Goal: Task Accomplishment & Management: Manage account settings

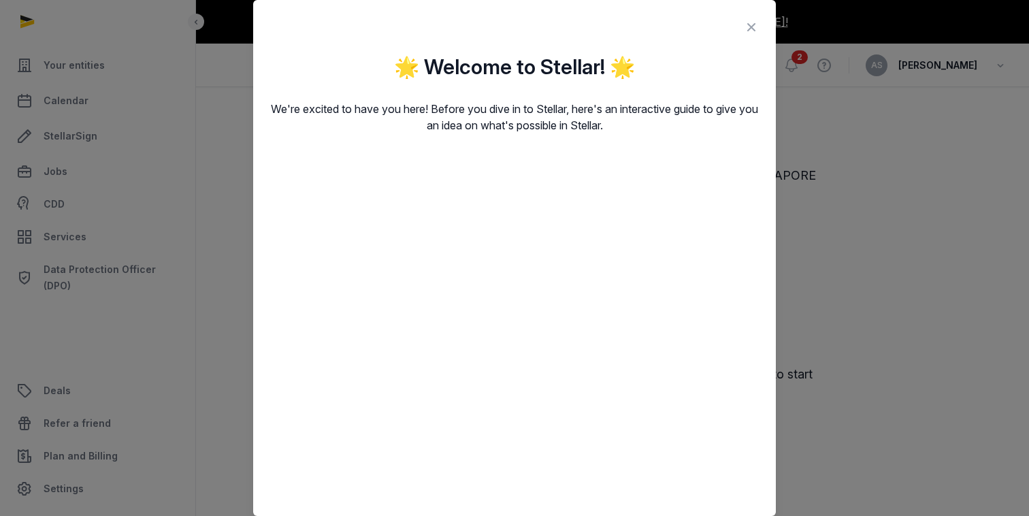
click at [748, 31] on icon at bounding box center [751, 27] width 16 height 22
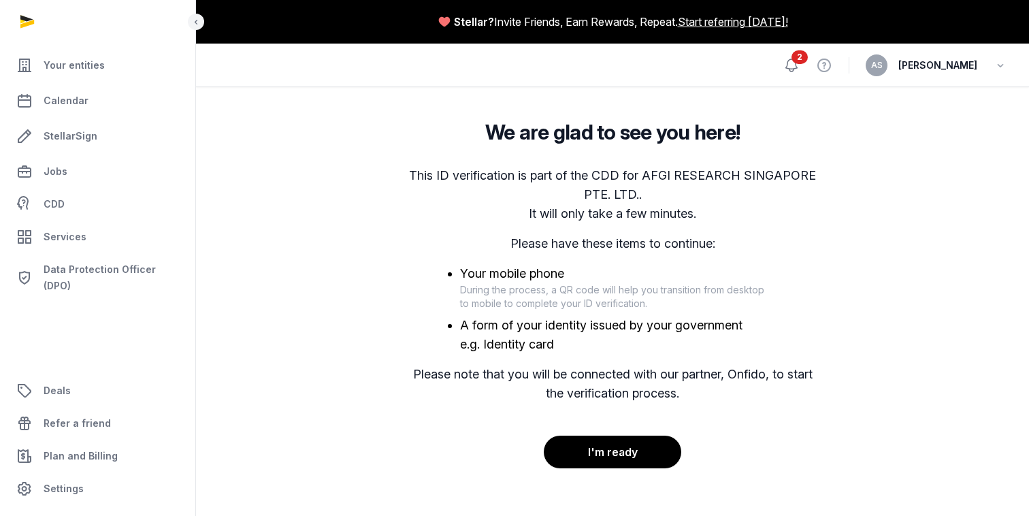
click at [785, 67] on icon at bounding box center [792, 65] width 16 height 16
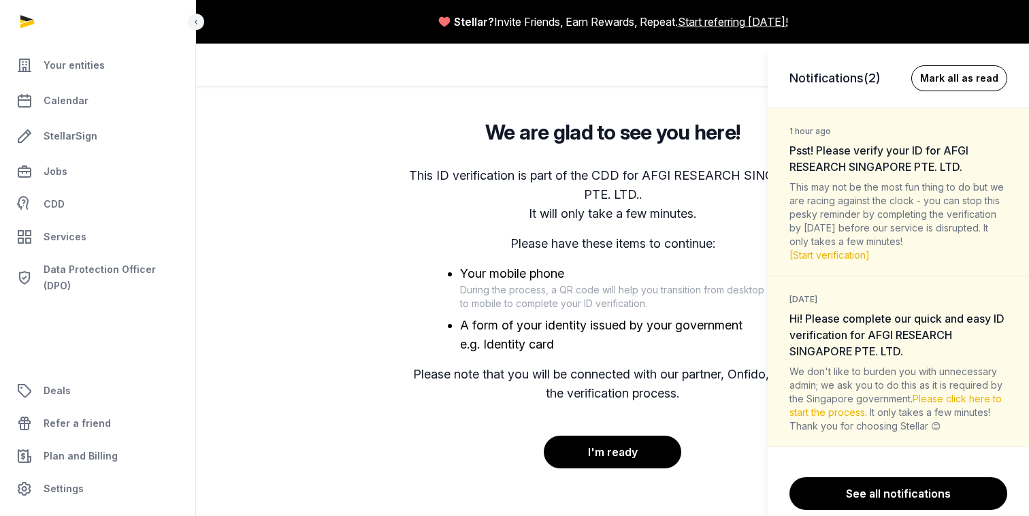
click at [967, 77] on button "Mark all as read" at bounding box center [959, 78] width 96 height 26
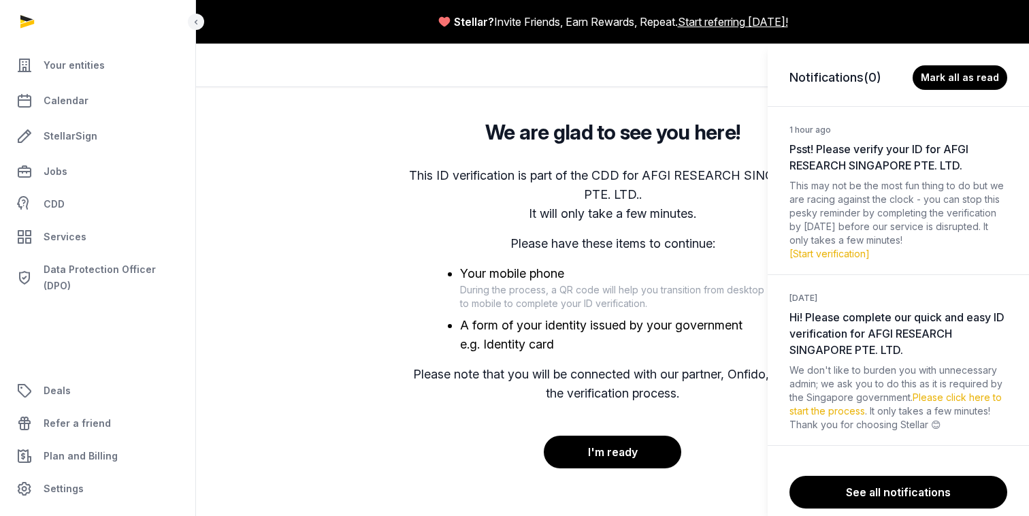
drag, startPoint x: 602, startPoint y: 306, endPoint x: 609, endPoint y: 300, distance: 8.7
click at [602, 306] on div "Notifications (0) [PERSON_NAME] all as read 1 hour ago Psst! Please verify your…" at bounding box center [514, 258] width 1029 height 516
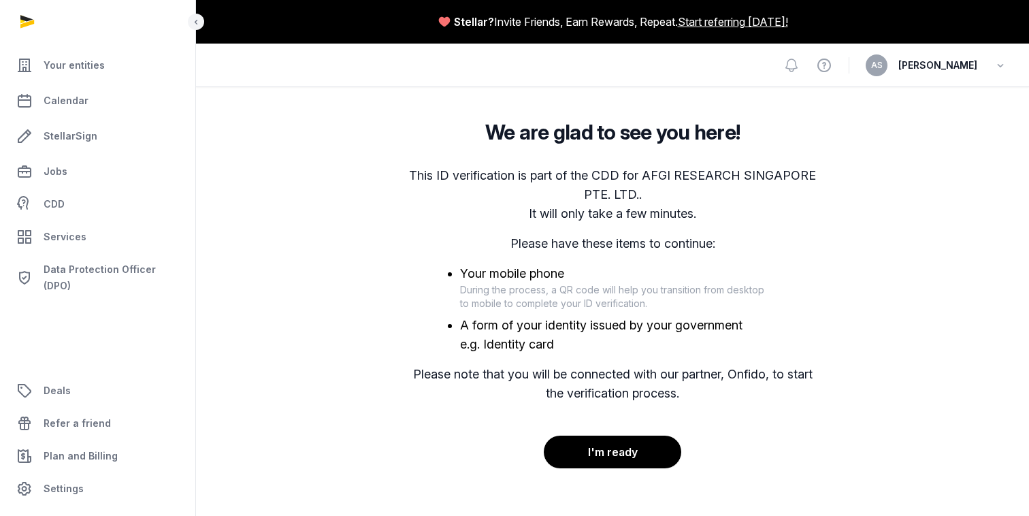
click at [971, 73] on span "[PERSON_NAME]" at bounding box center [938, 65] width 79 height 16
click at [946, 56] on div "AS [PERSON_NAME]" at bounding box center [937, 65] width 142 height 22
click at [1001, 63] on icon "button" at bounding box center [1001, 65] width 14 height 19
click at [889, 100] on link "Your Profile" at bounding box center [931, 96] width 152 height 25
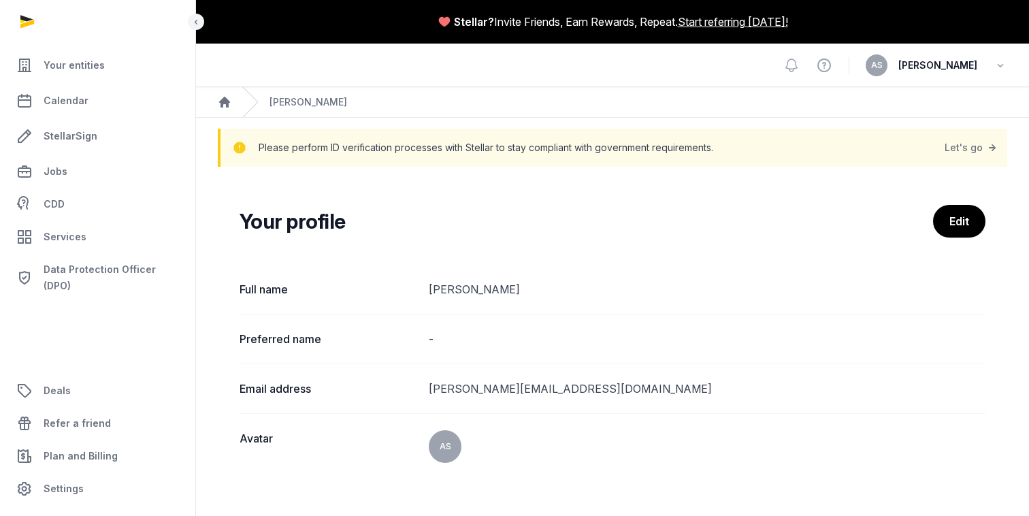
click at [932, 216] on h2 "Your profile" at bounding box center [587, 221] width 694 height 25
click at [952, 222] on link "Edit" at bounding box center [959, 222] width 54 height 34
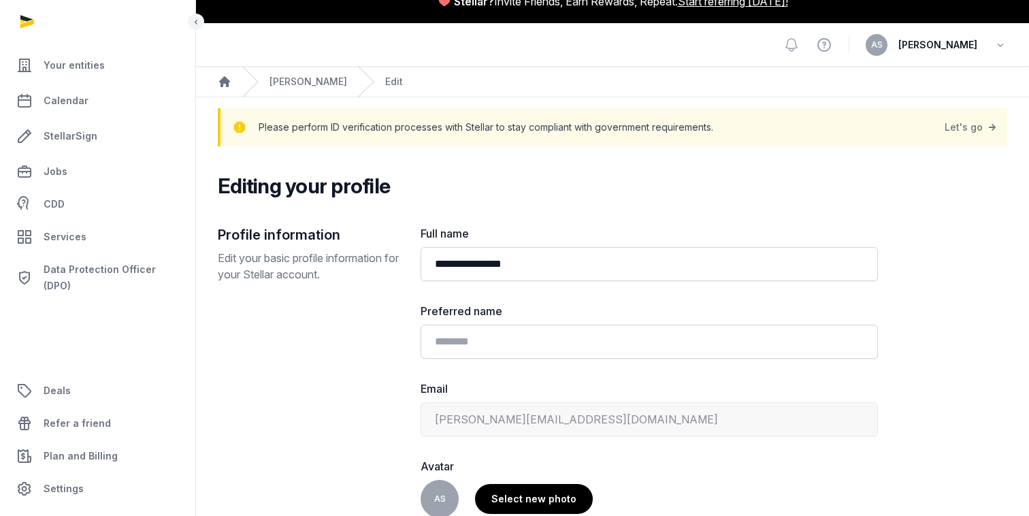
scroll to position [133, 0]
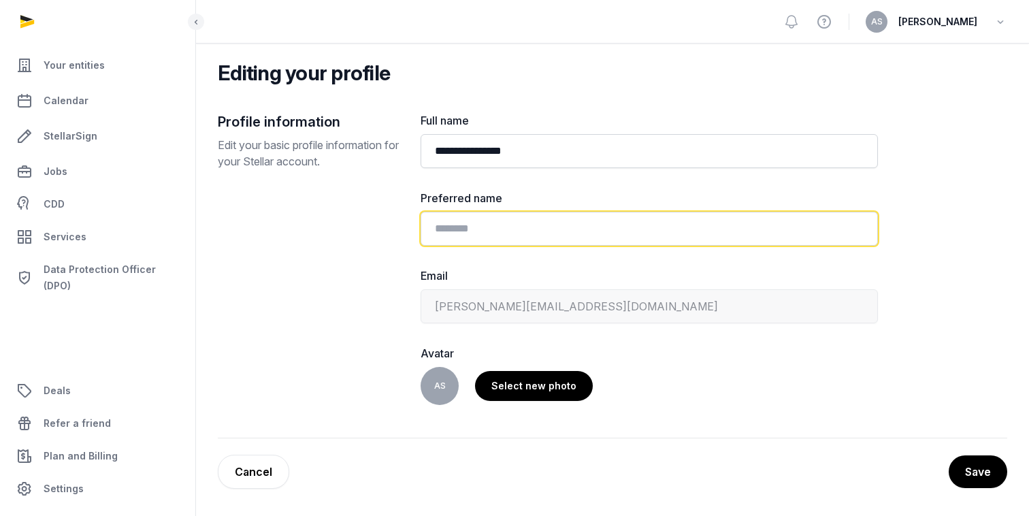
click at [506, 228] on input "text" at bounding box center [649, 229] width 457 height 34
type input "*********"
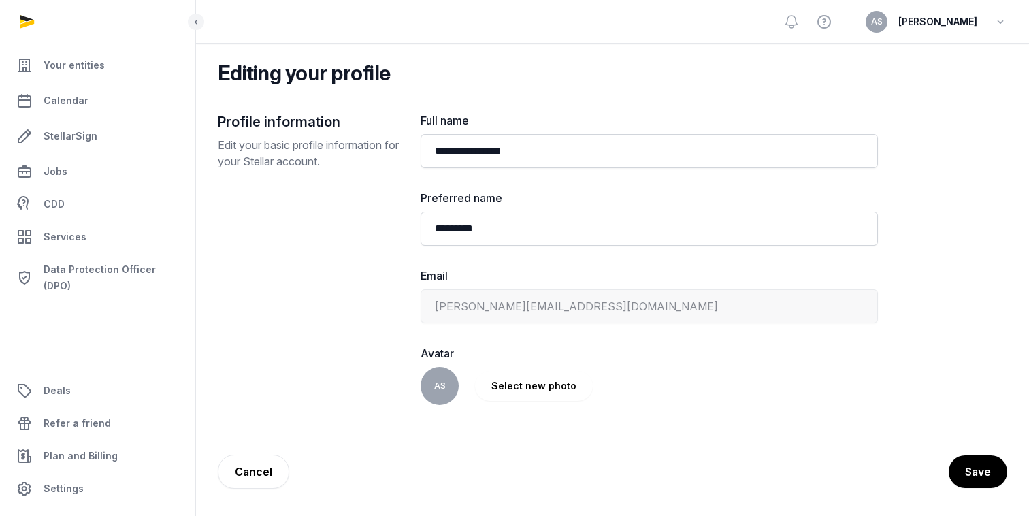
click at [514, 390] on label "Select new photo" at bounding box center [534, 386] width 118 height 30
click at [0, 0] on input "Select new photo" at bounding box center [0, 0] width 0 height 0
click at [260, 469] on link "Cancel" at bounding box center [253, 472] width 71 height 34
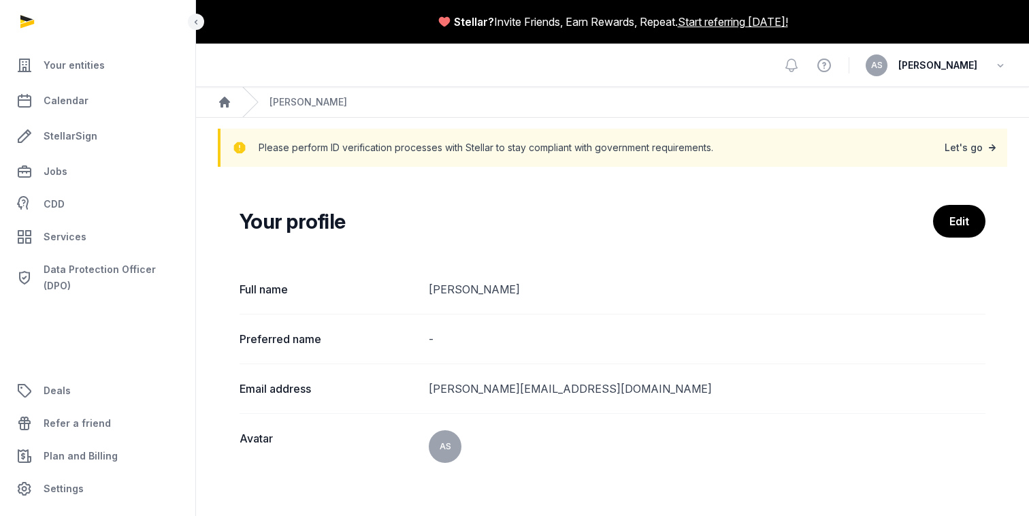
click at [981, 150] on link "Let's go" at bounding box center [972, 147] width 54 height 19
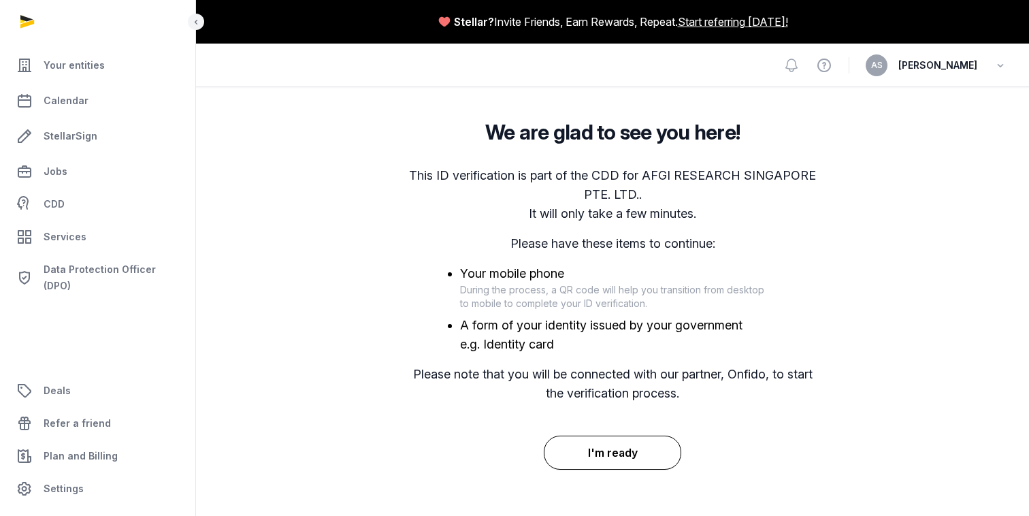
click at [613, 452] on button "I'm ready" at bounding box center [613, 453] width 138 height 34
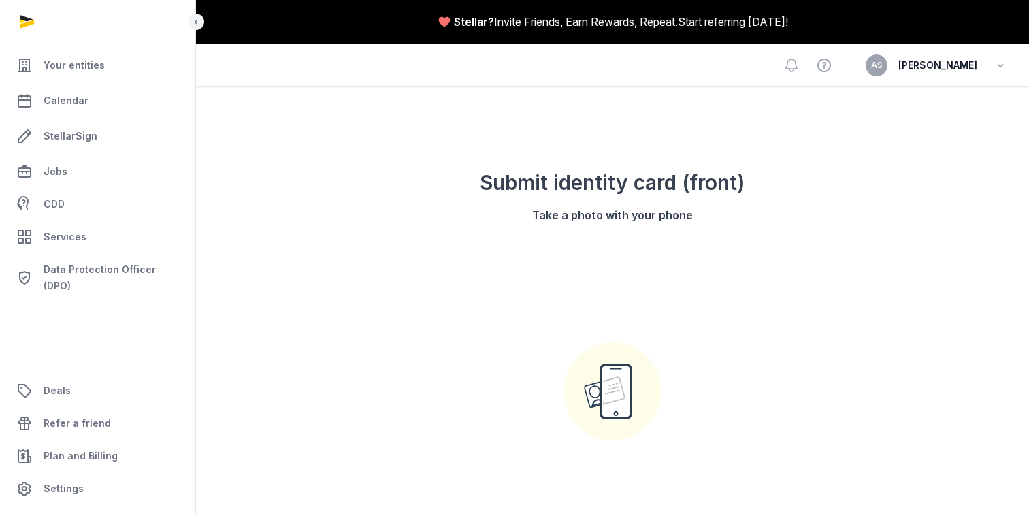
scroll to position [170, 0]
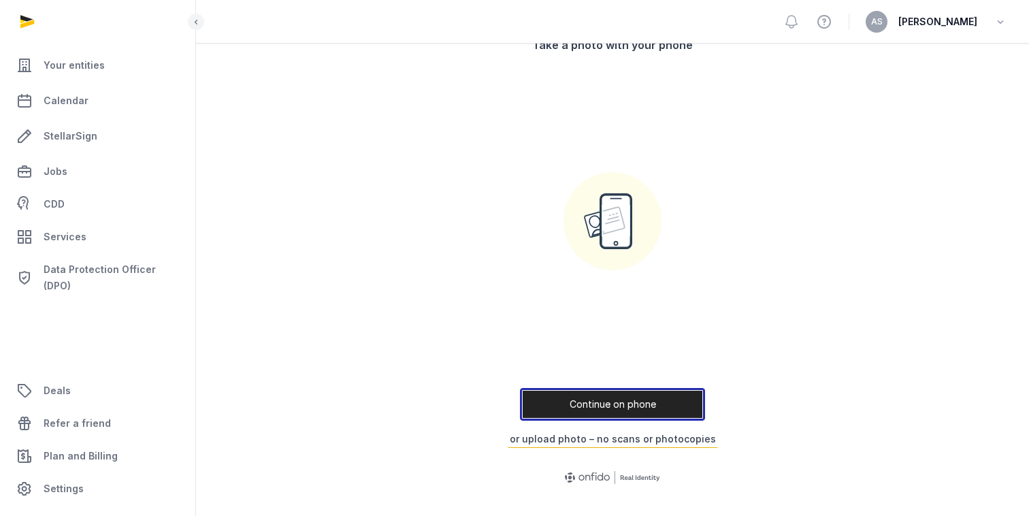
click at [624, 401] on button "Continue on phone" at bounding box center [612, 404] width 185 height 33
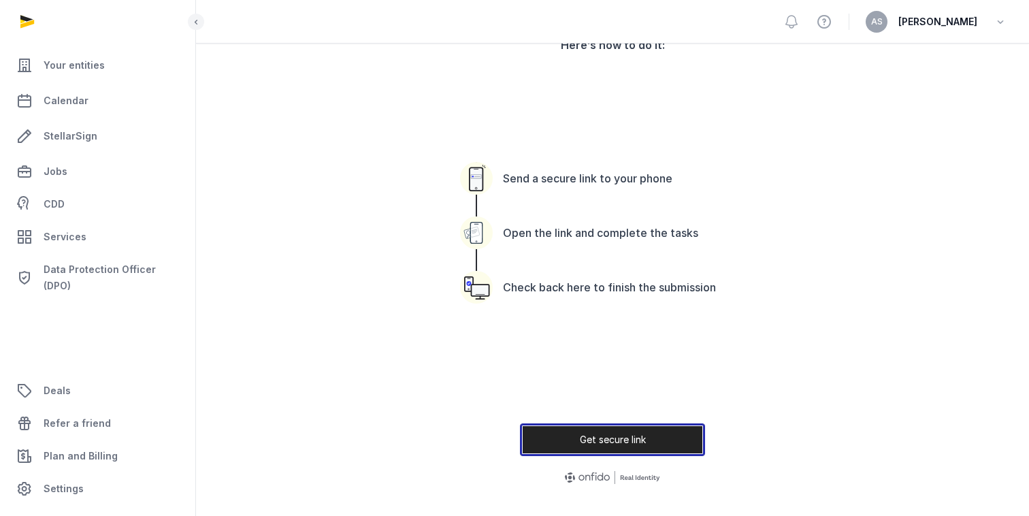
click at [615, 435] on button "Get secure link" at bounding box center [612, 439] width 185 height 33
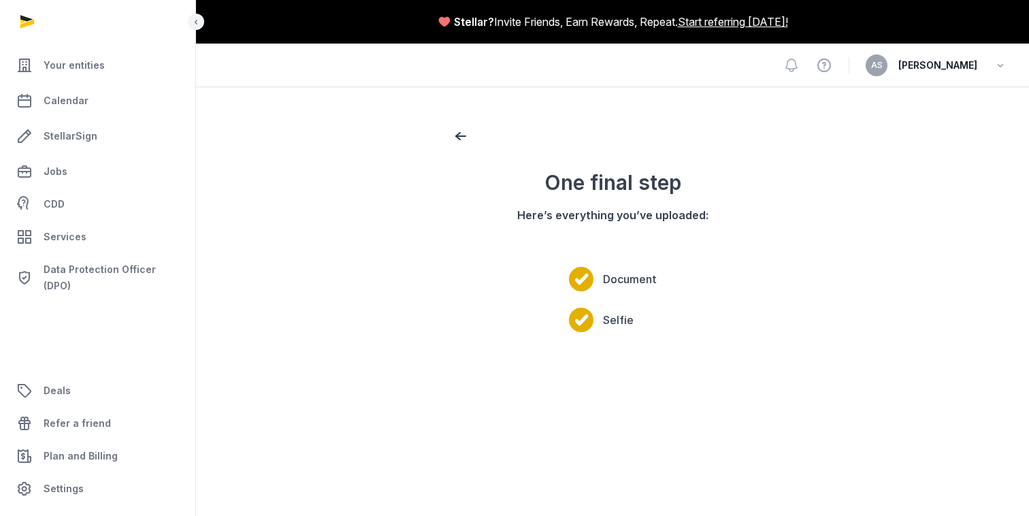
click at [758, 372] on div "One final step Here’s everything you’ve uploaded: Document Selfie" at bounding box center [612, 370] width 349 height 447
click at [613, 322] on span "Selfie" at bounding box center [618, 320] width 31 height 25
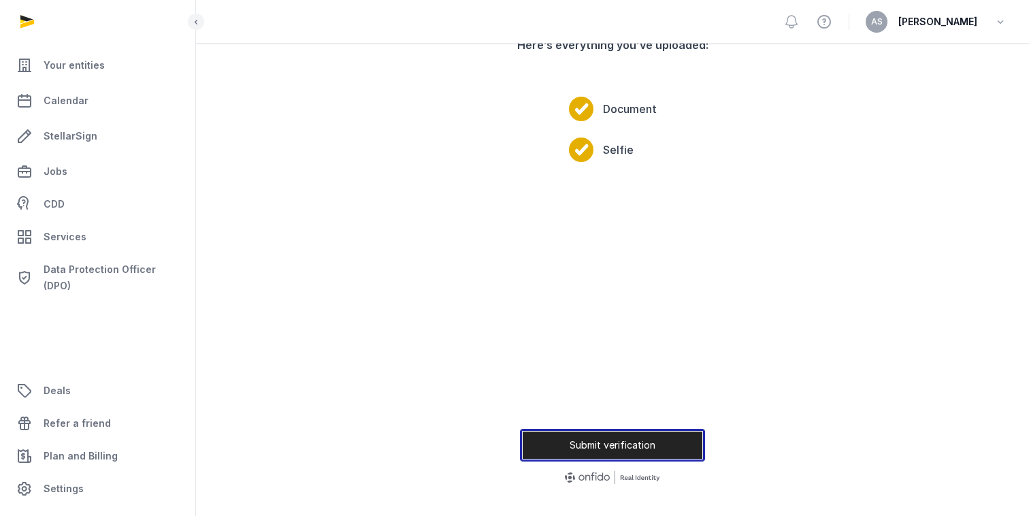
click at [621, 448] on button "Submit verification" at bounding box center [612, 445] width 185 height 33
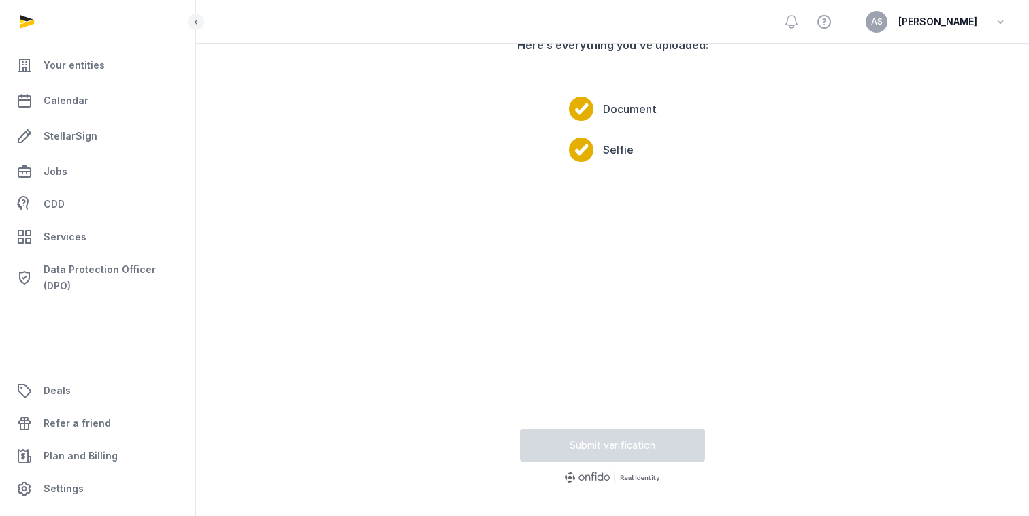
scroll to position [11, 0]
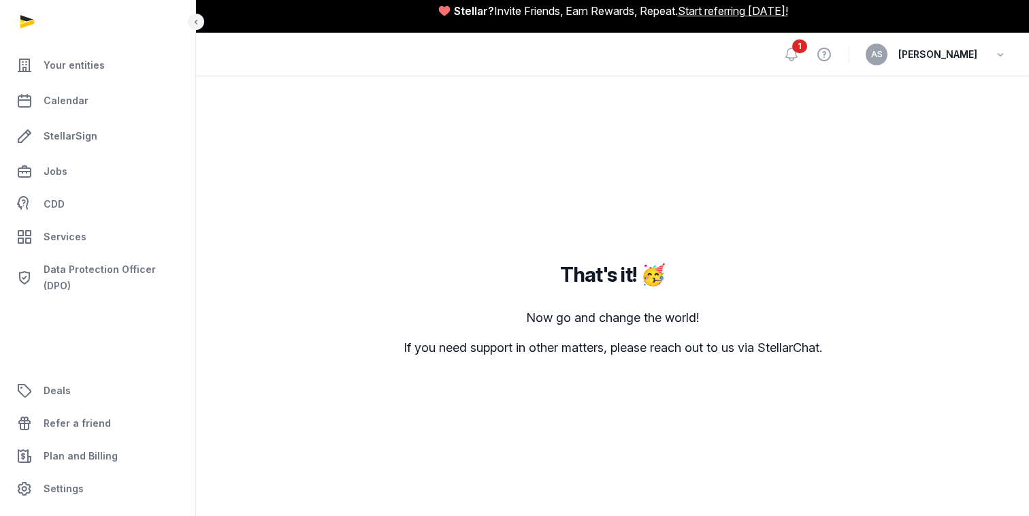
click at [794, 291] on div "That's it! 🥳 Now go and change the world! If you need support in other matters,…" at bounding box center [613, 299] width 790 height 380
click at [792, 50] on span "1" at bounding box center [799, 46] width 15 height 14
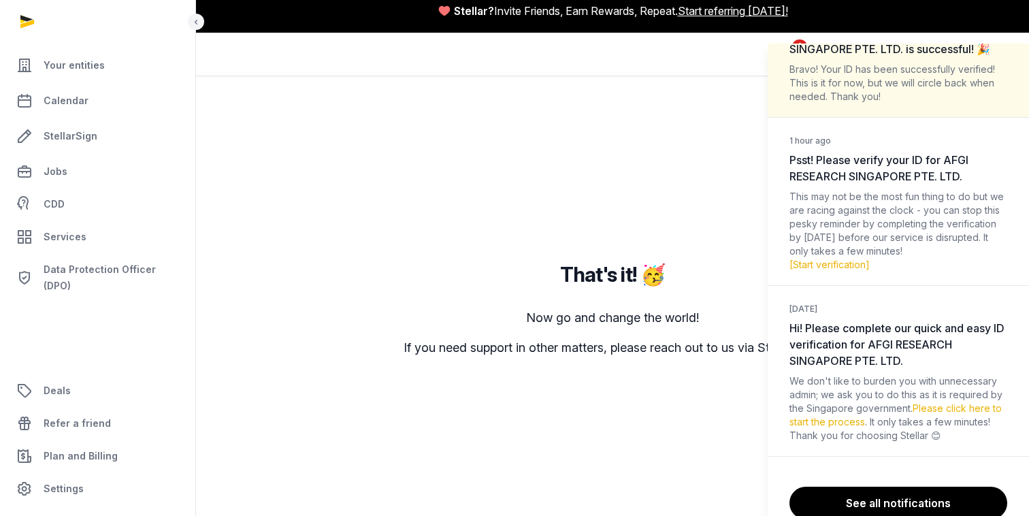
scroll to position [134, 0]
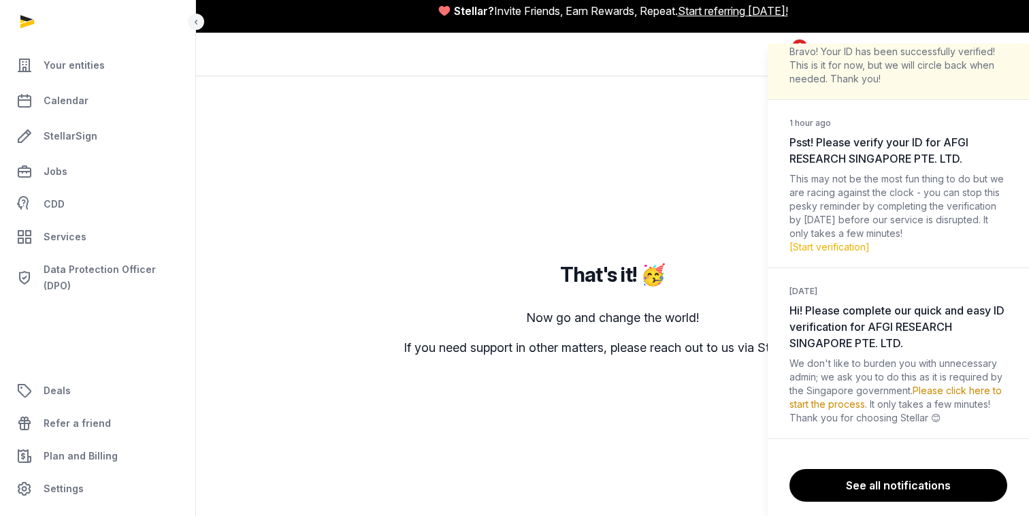
click at [965, 391] on link "Please click here to start the process" at bounding box center [896, 397] width 212 height 25
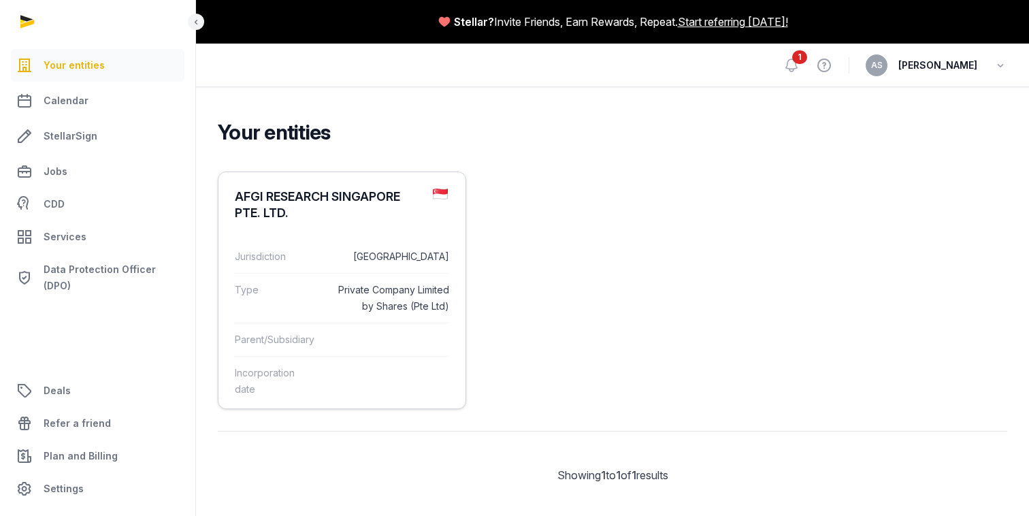
click at [357, 224] on div "AFGI RESEARCH SINGAPORE PTE. LTD." at bounding box center [342, 204] width 247 height 65
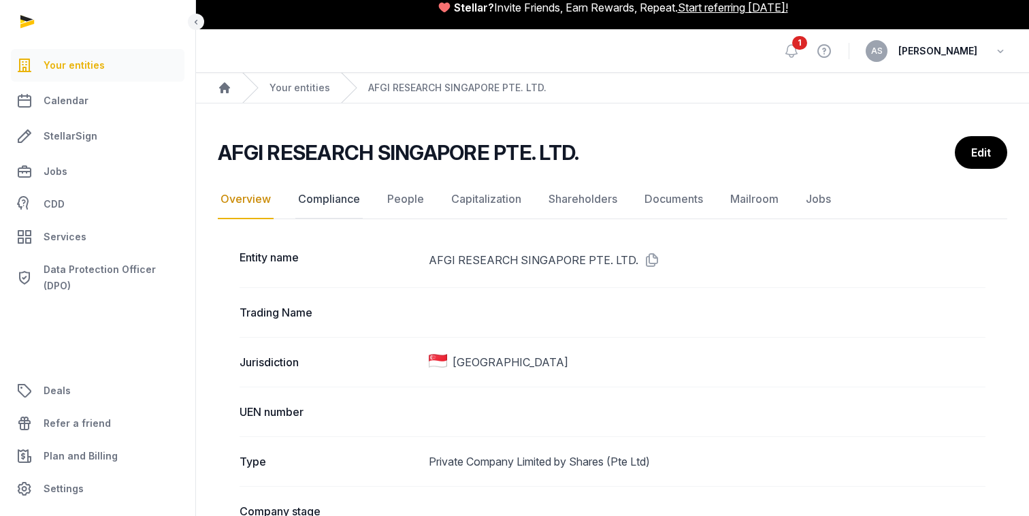
scroll to position [14, 0]
click at [346, 210] on link "Compliance" at bounding box center [328, 199] width 67 height 39
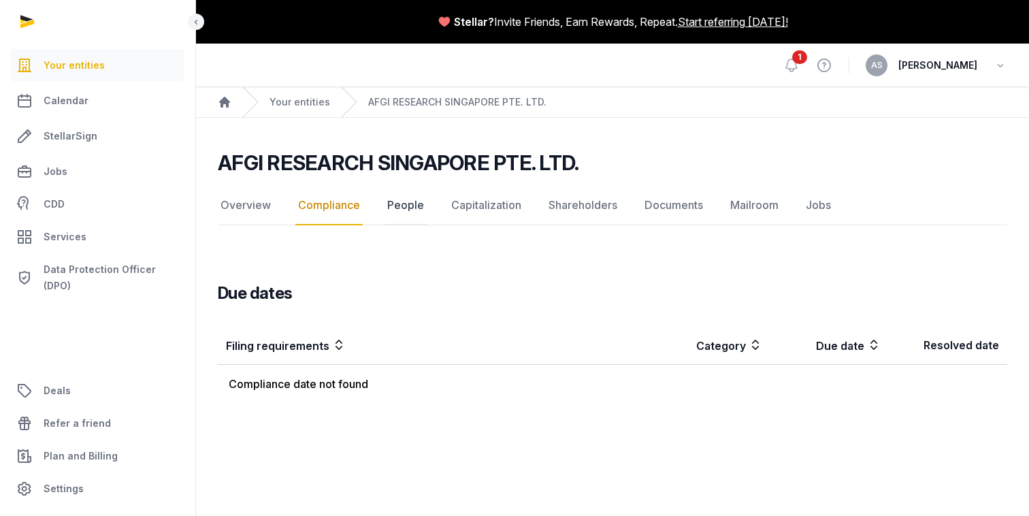
click at [395, 210] on link "People" at bounding box center [406, 205] width 42 height 39
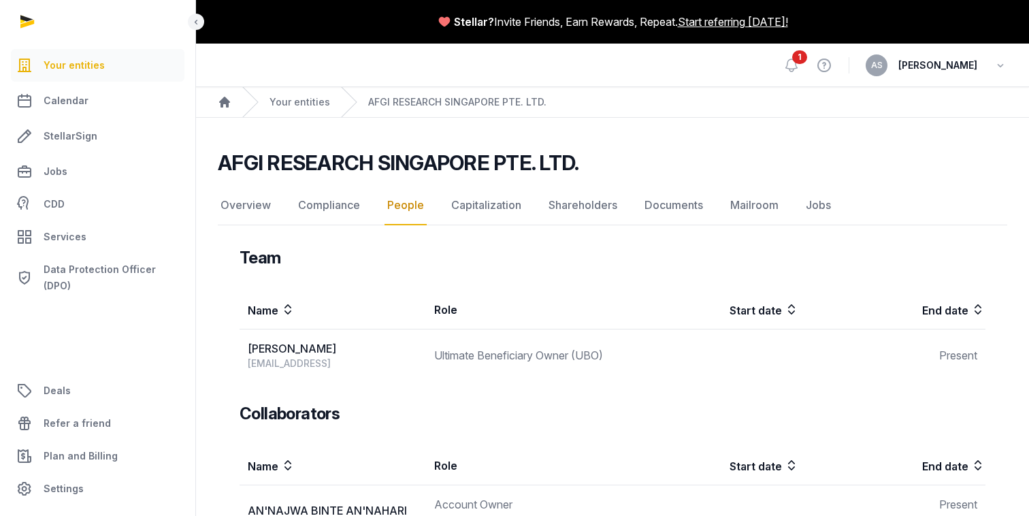
click at [784, 49] on div "1 View help AS Asankhaya Sharma" at bounding box center [896, 65] width 224 height 43
click at [792, 61] on span "1" at bounding box center [799, 57] width 15 height 14
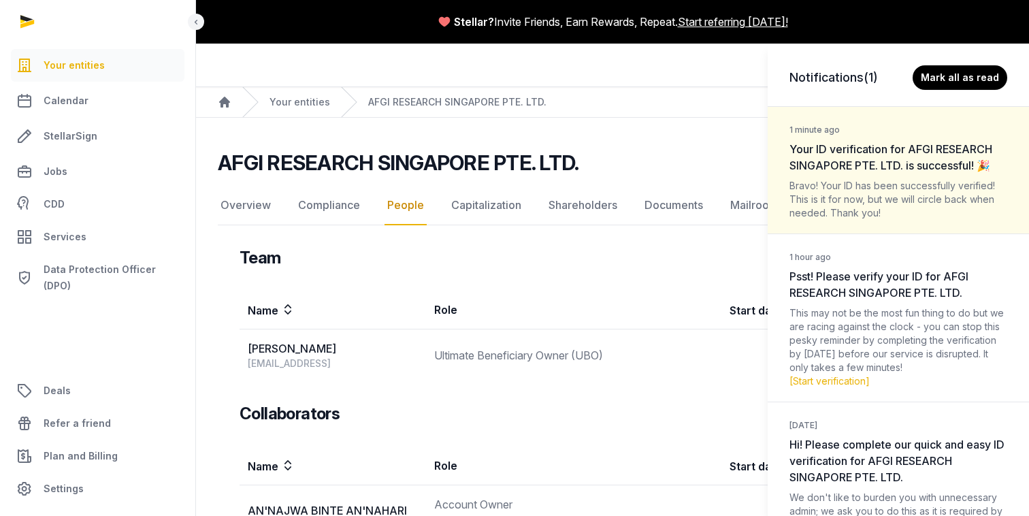
click at [959, 81] on button "Mark all as read" at bounding box center [960, 77] width 95 height 25
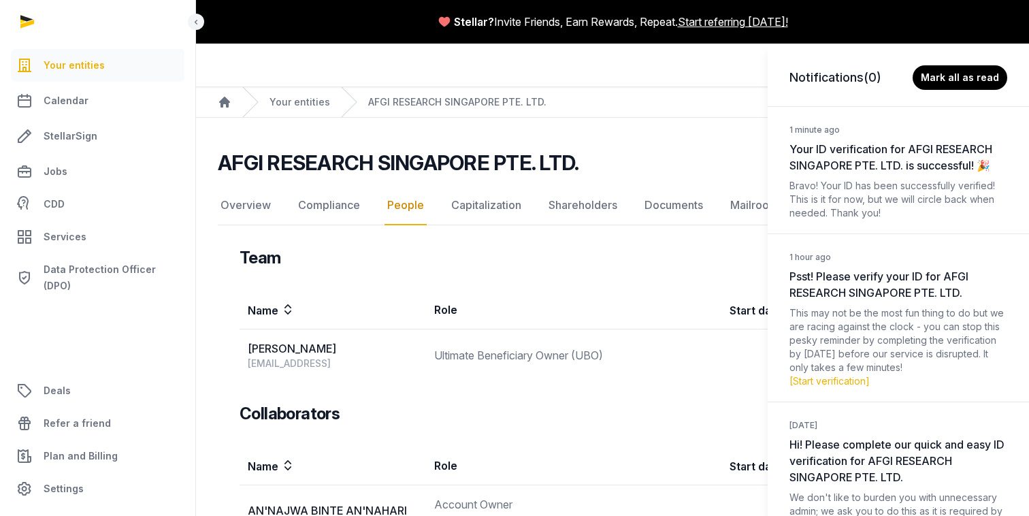
click at [705, 138] on div "Notifications (0) Mark all as read 1 minute ago Your ID verification for AFGI R…" at bounding box center [514, 258] width 1029 height 516
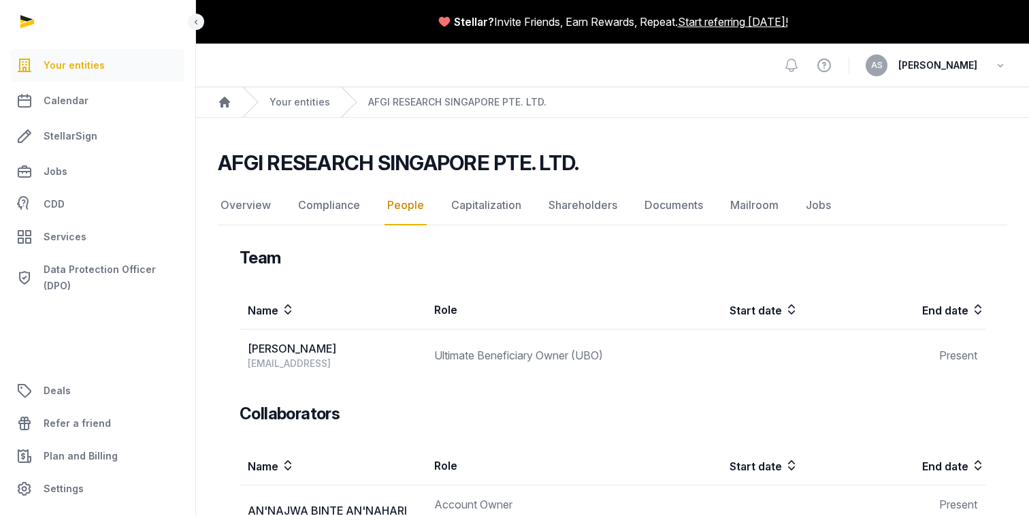
click at [899, 59] on span "[PERSON_NAME]" at bounding box center [938, 65] width 79 height 16
click at [948, 76] on div "AS [PERSON_NAME]" at bounding box center [937, 65] width 142 height 22
click at [938, 63] on span "[PERSON_NAME]" at bounding box center [938, 65] width 79 height 16
click at [848, 62] on div "View help AS Asankhaya Sharma" at bounding box center [896, 65] width 224 height 43
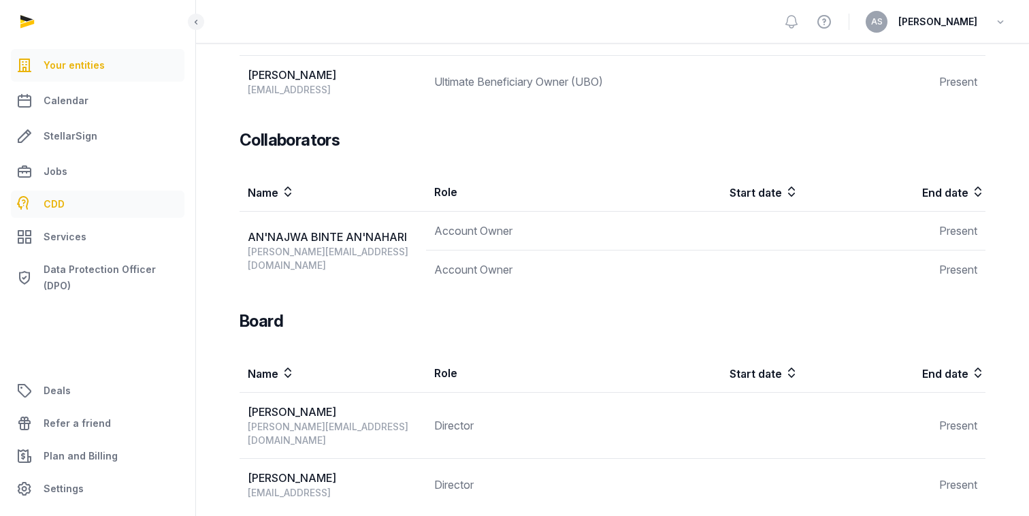
scroll to position [427, 0]
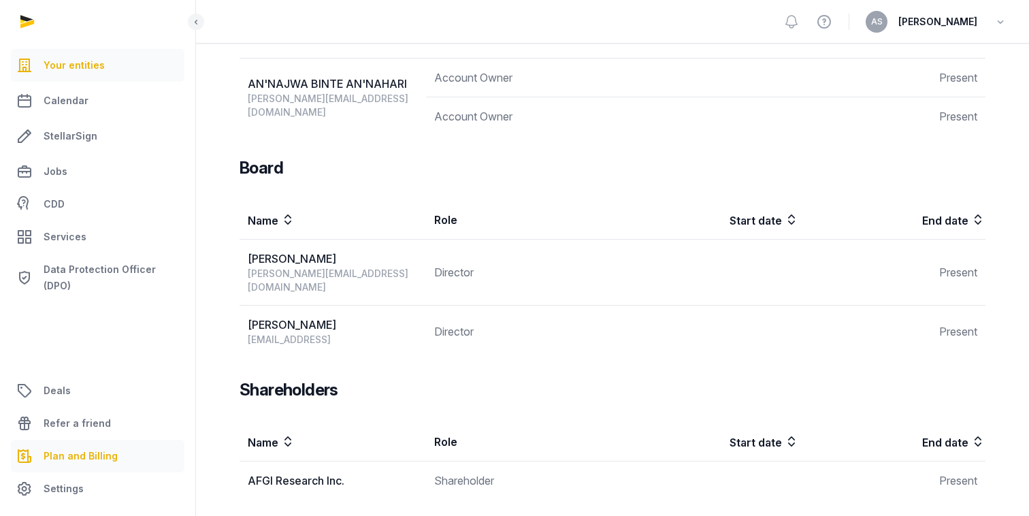
click at [86, 469] on link "Plan and Billing" at bounding box center [98, 456] width 174 height 33
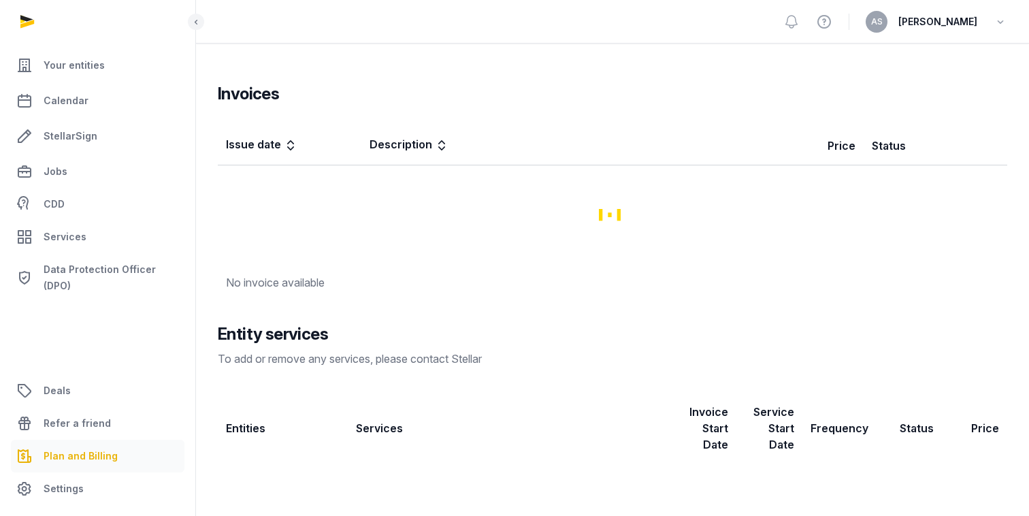
scroll to position [277, 0]
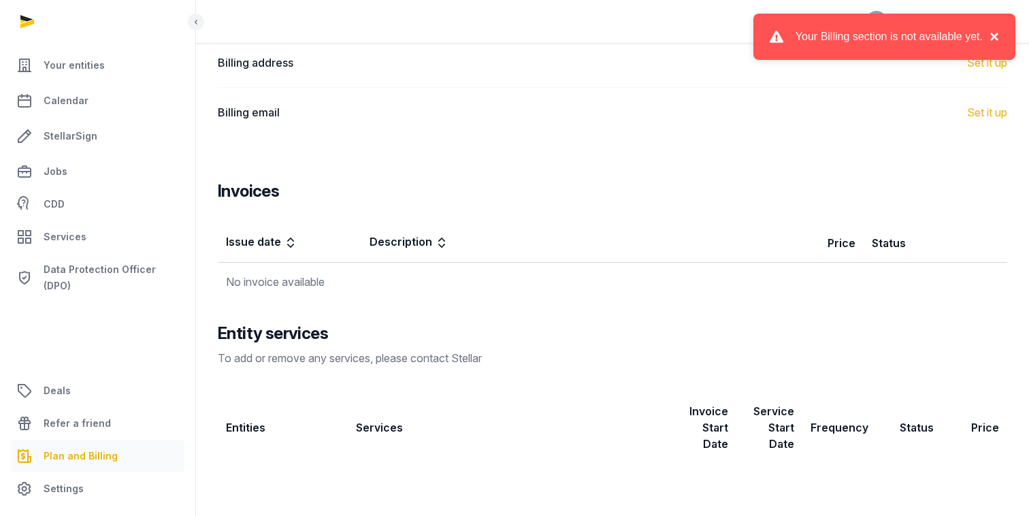
click at [995, 35] on button "×" at bounding box center [991, 37] width 16 height 16
